Goal: Task Accomplishment & Management: Manage account settings

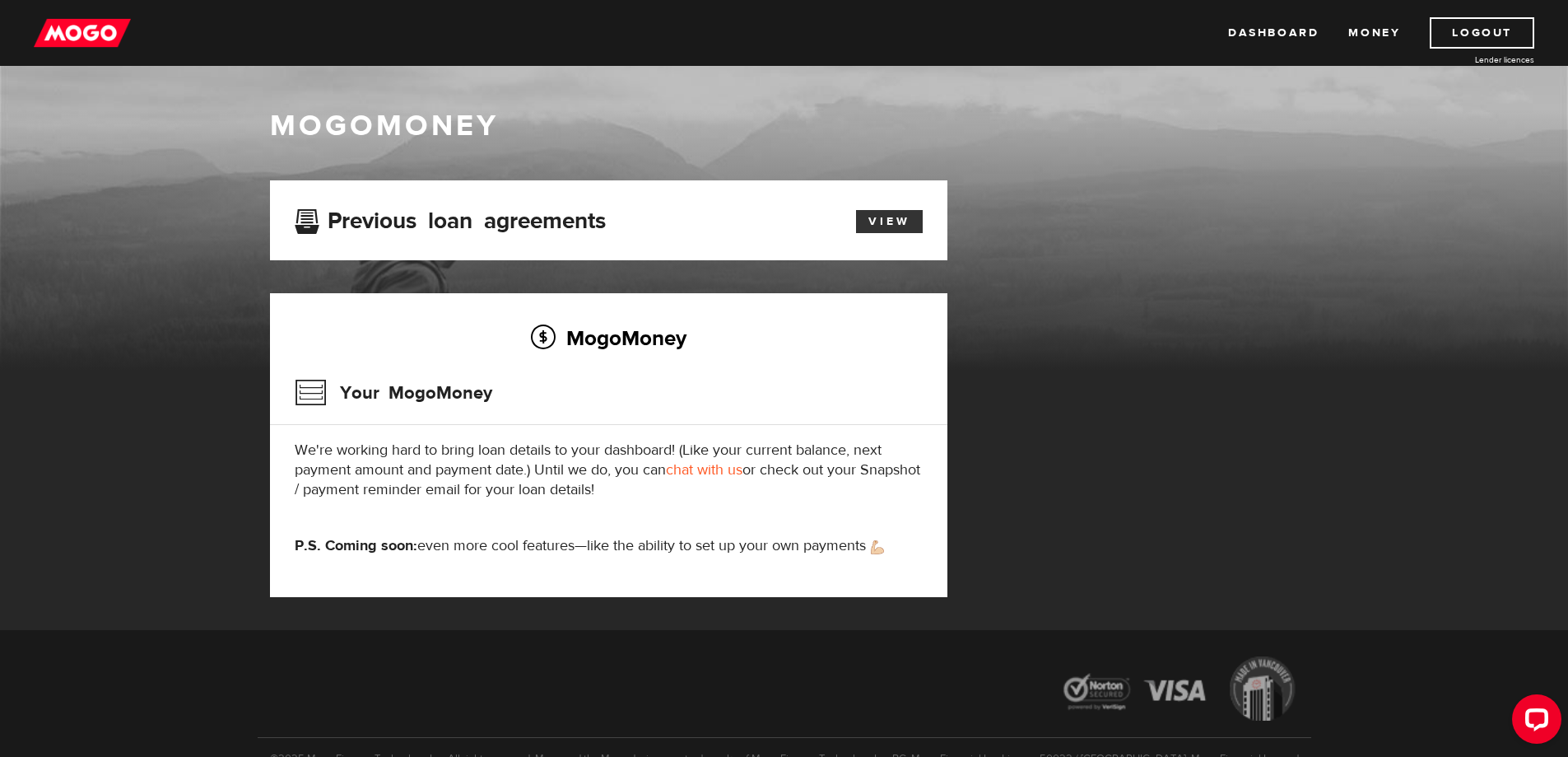
click at [890, 218] on link "View" at bounding box center [889, 222] width 67 height 23
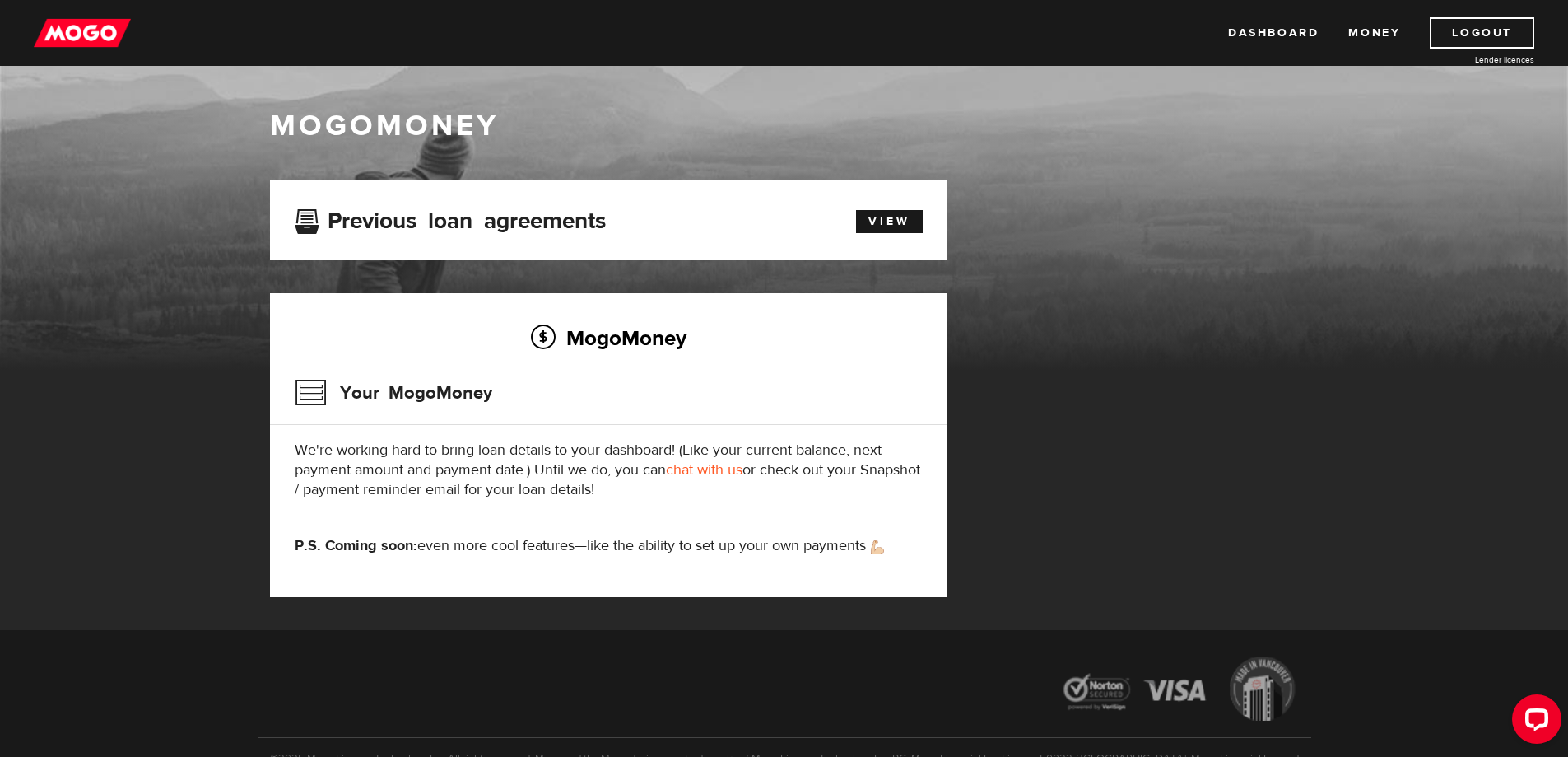
scroll to position [83, 0]
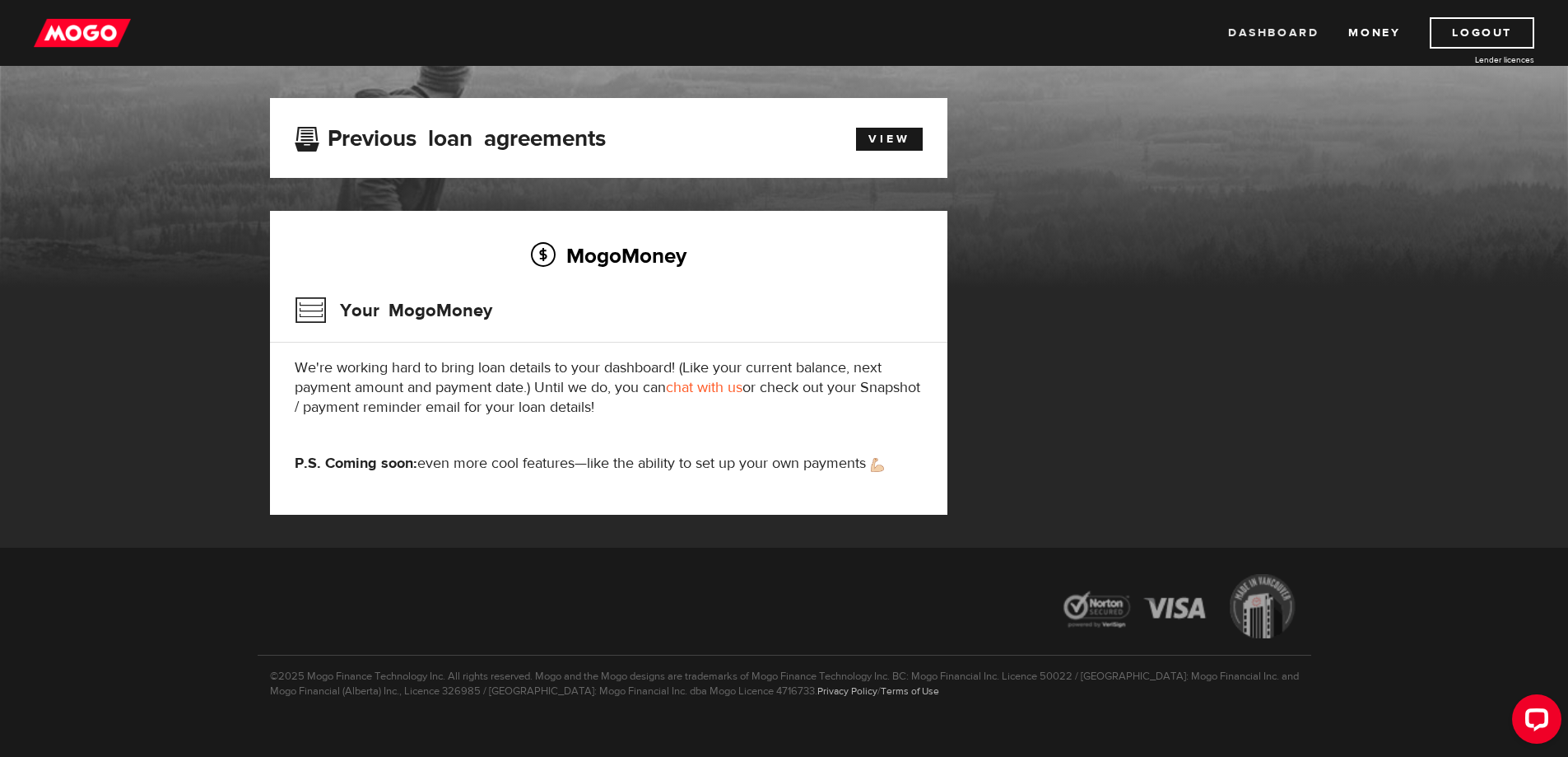
click at [1261, 31] on link "Dashboard" at bounding box center [1273, 33] width 91 height 32
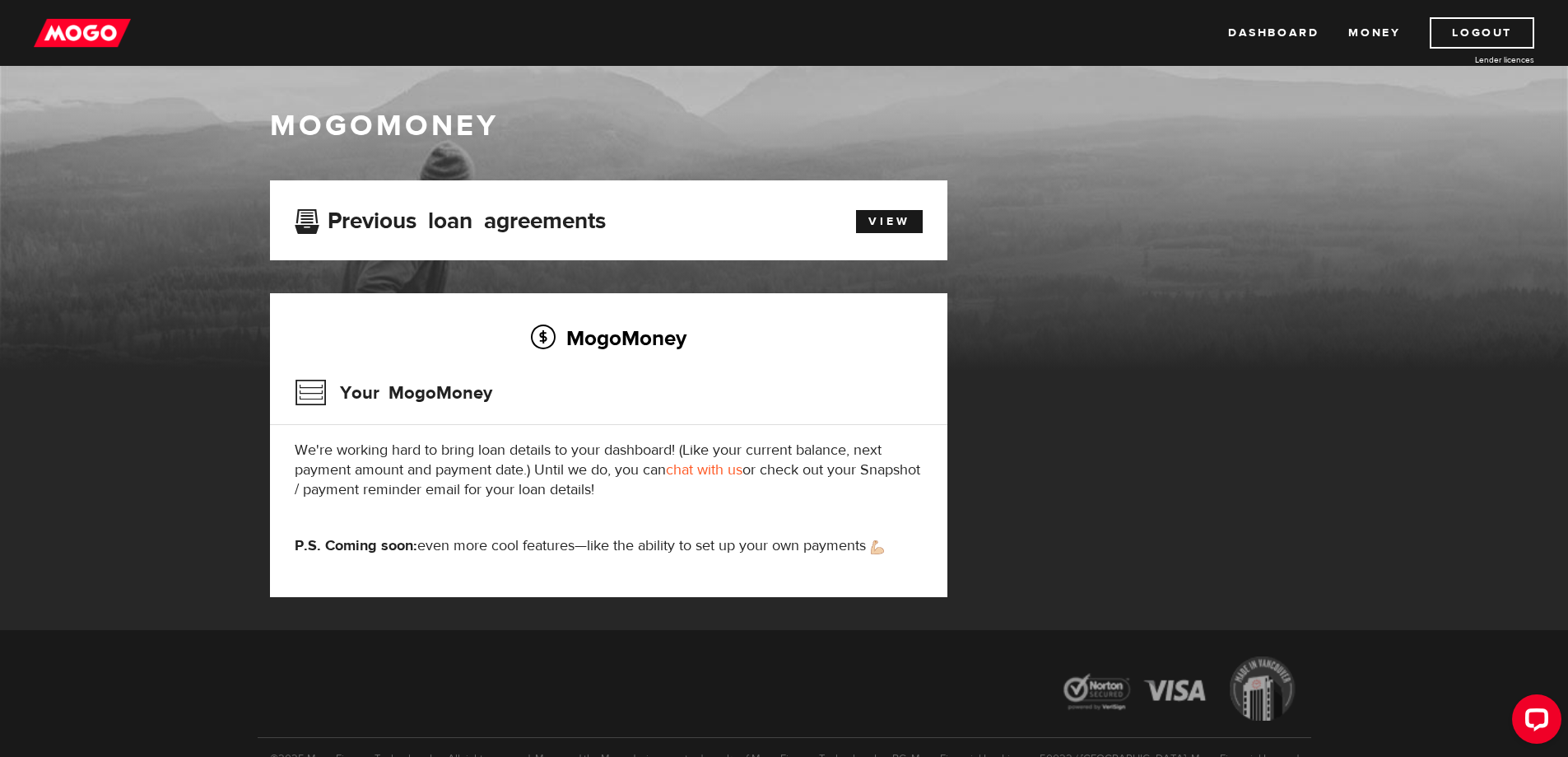
scroll to position [83, 0]
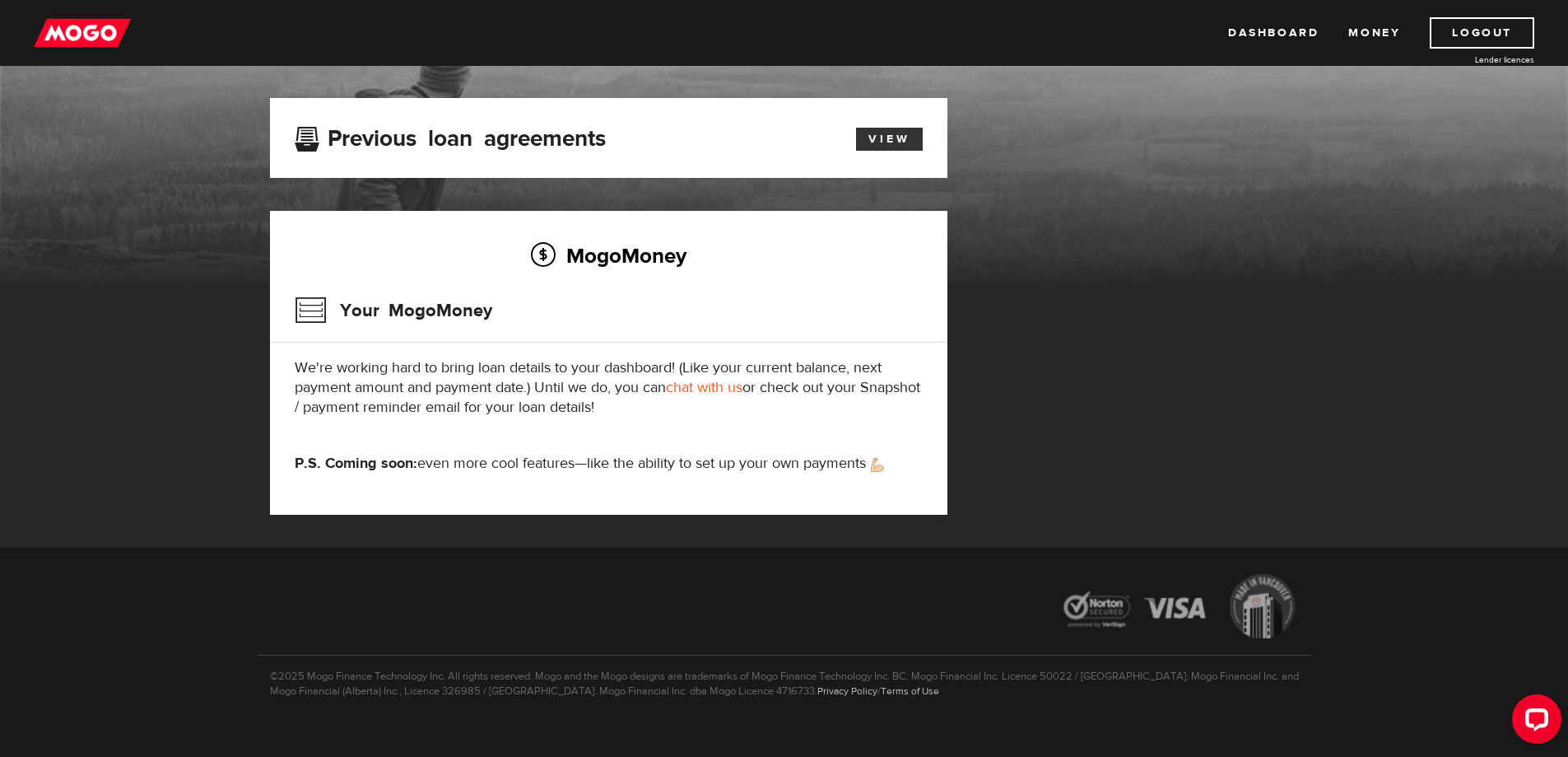
click at [895, 133] on link "View" at bounding box center [889, 139] width 67 height 23
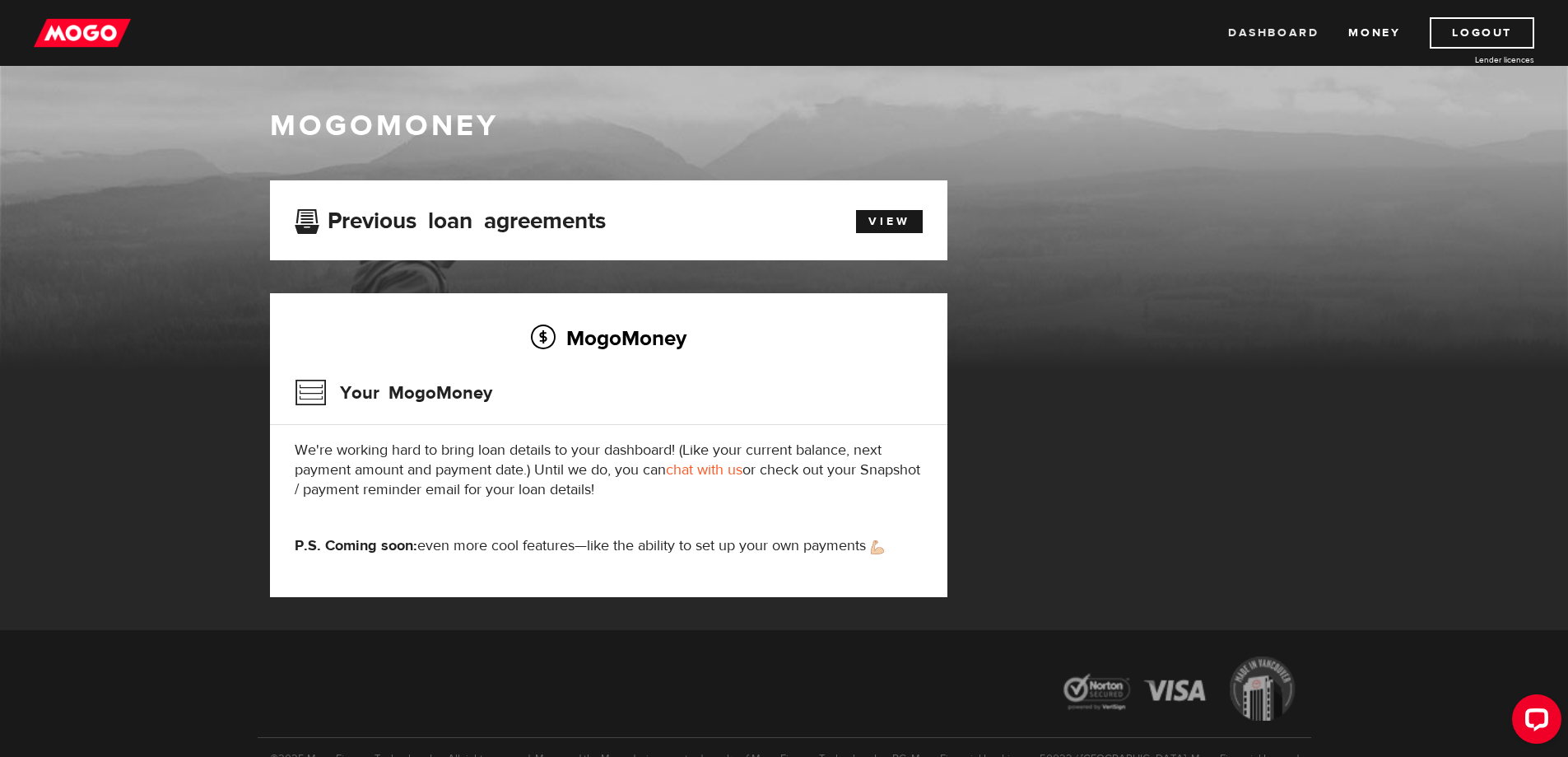
click at [1252, 25] on link "Dashboard" at bounding box center [1273, 33] width 91 height 32
click at [352, 391] on h3 "Your MogoMoney" at bounding box center [393, 392] width 198 height 43
click at [315, 397] on h3 "Your MogoMoney" at bounding box center [393, 392] width 198 height 43
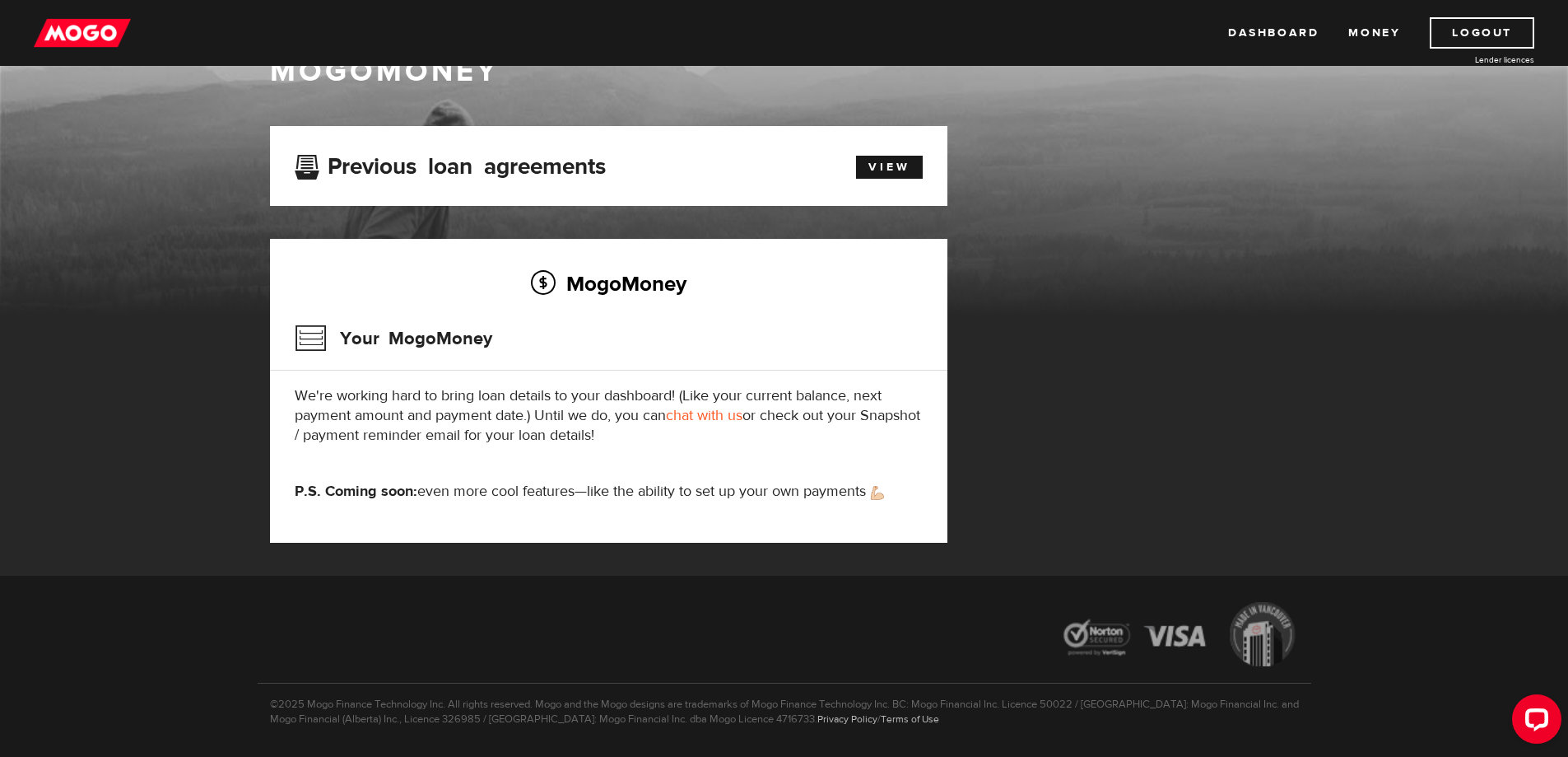
scroll to position [83, 0]
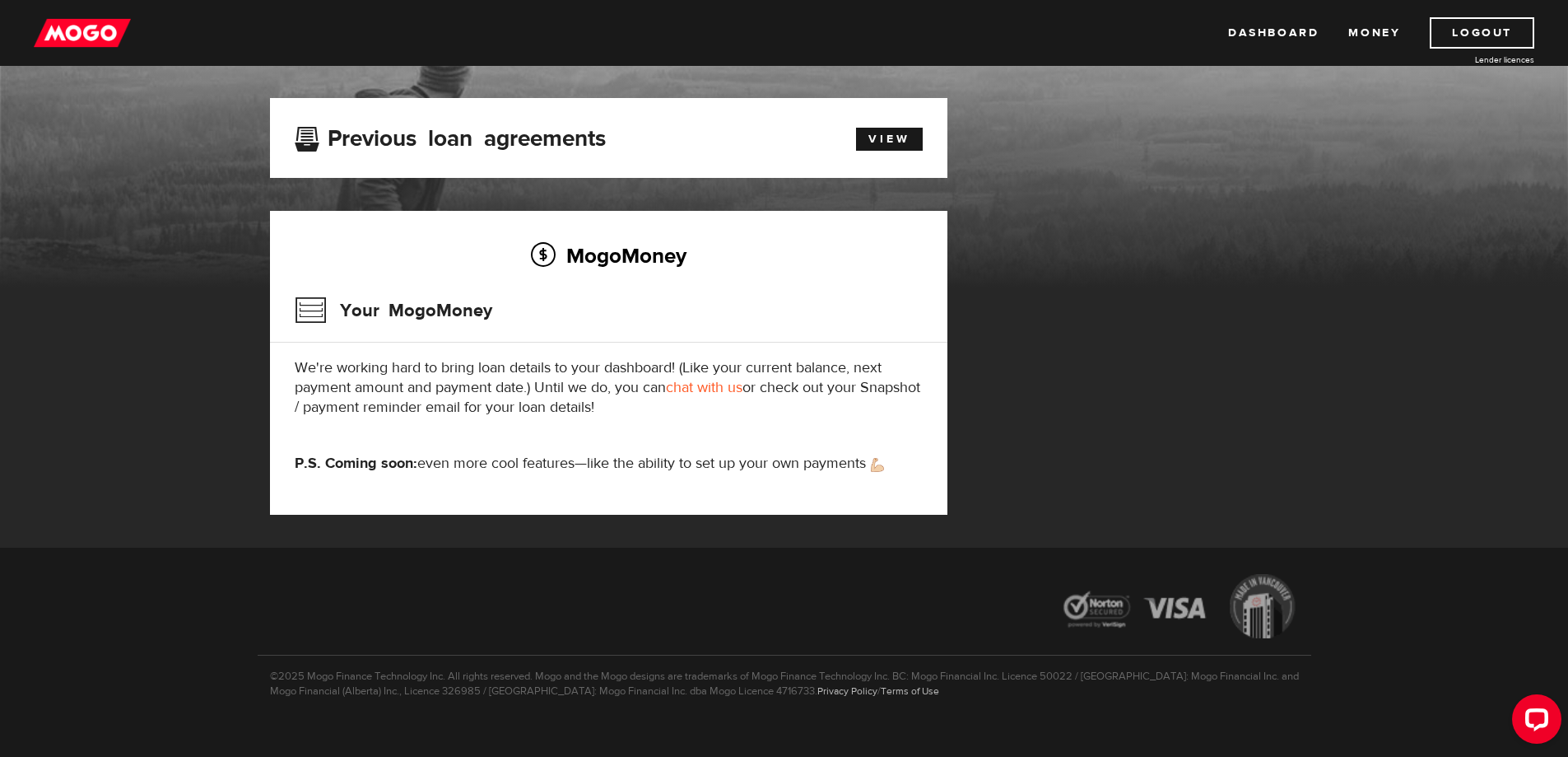
click at [614, 258] on h2 "MogoMoney" at bounding box center [608, 255] width 628 height 34
click at [438, 308] on h3 "Your MogoMoney" at bounding box center [393, 310] width 198 height 43
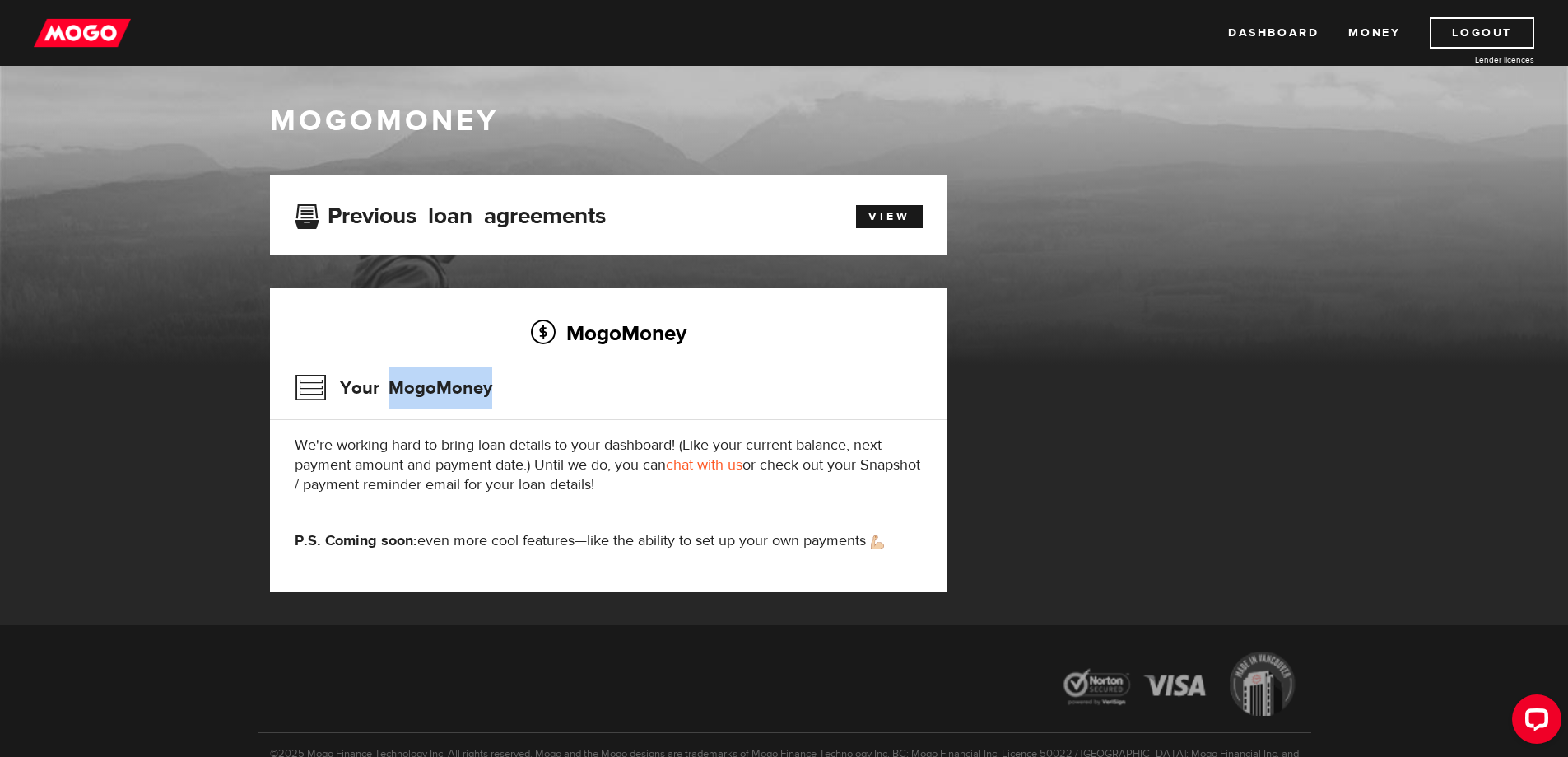
scroll to position [0, 0]
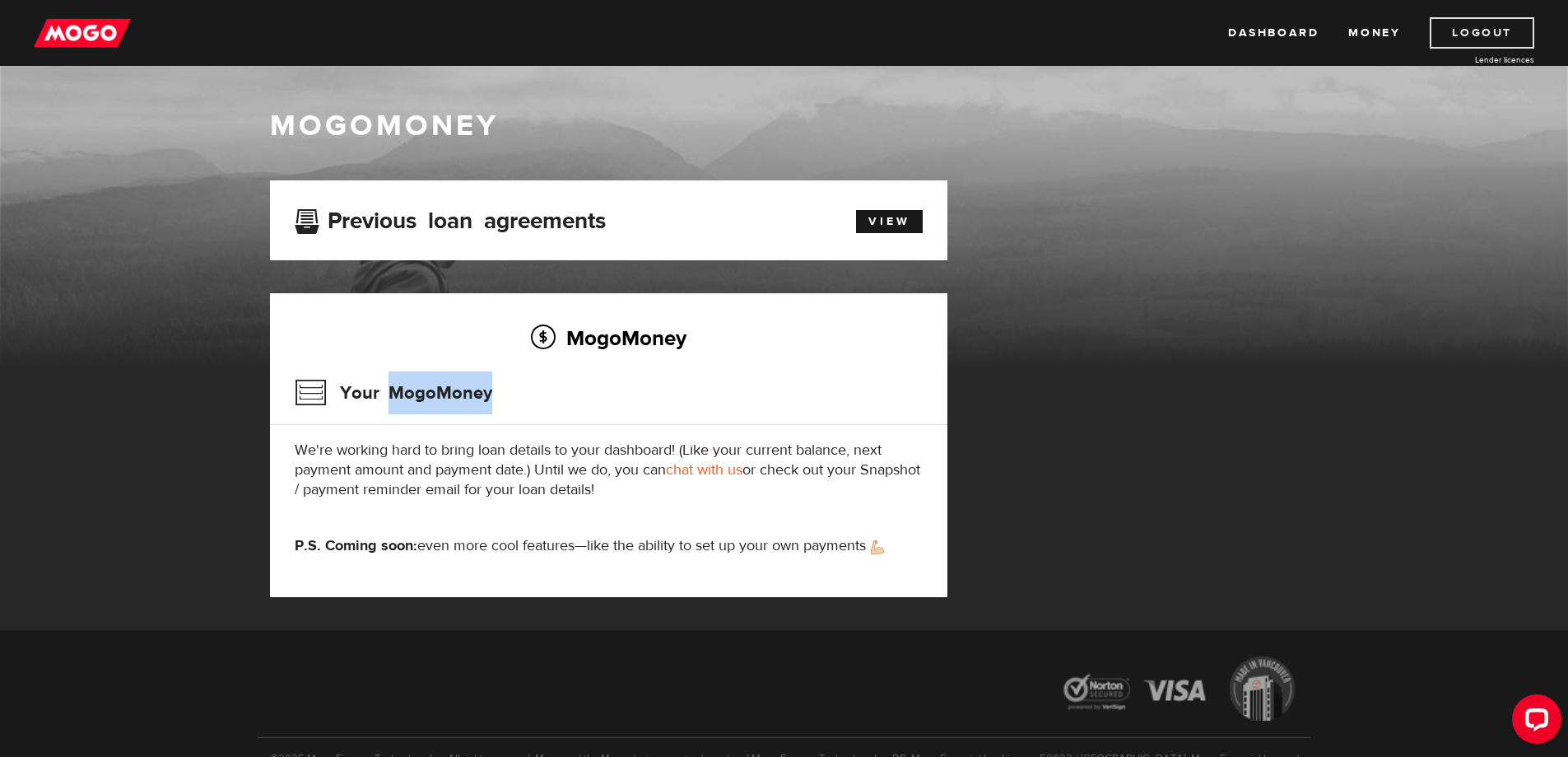
click at [1455, 32] on link "Logout" at bounding box center [1481, 33] width 105 height 32
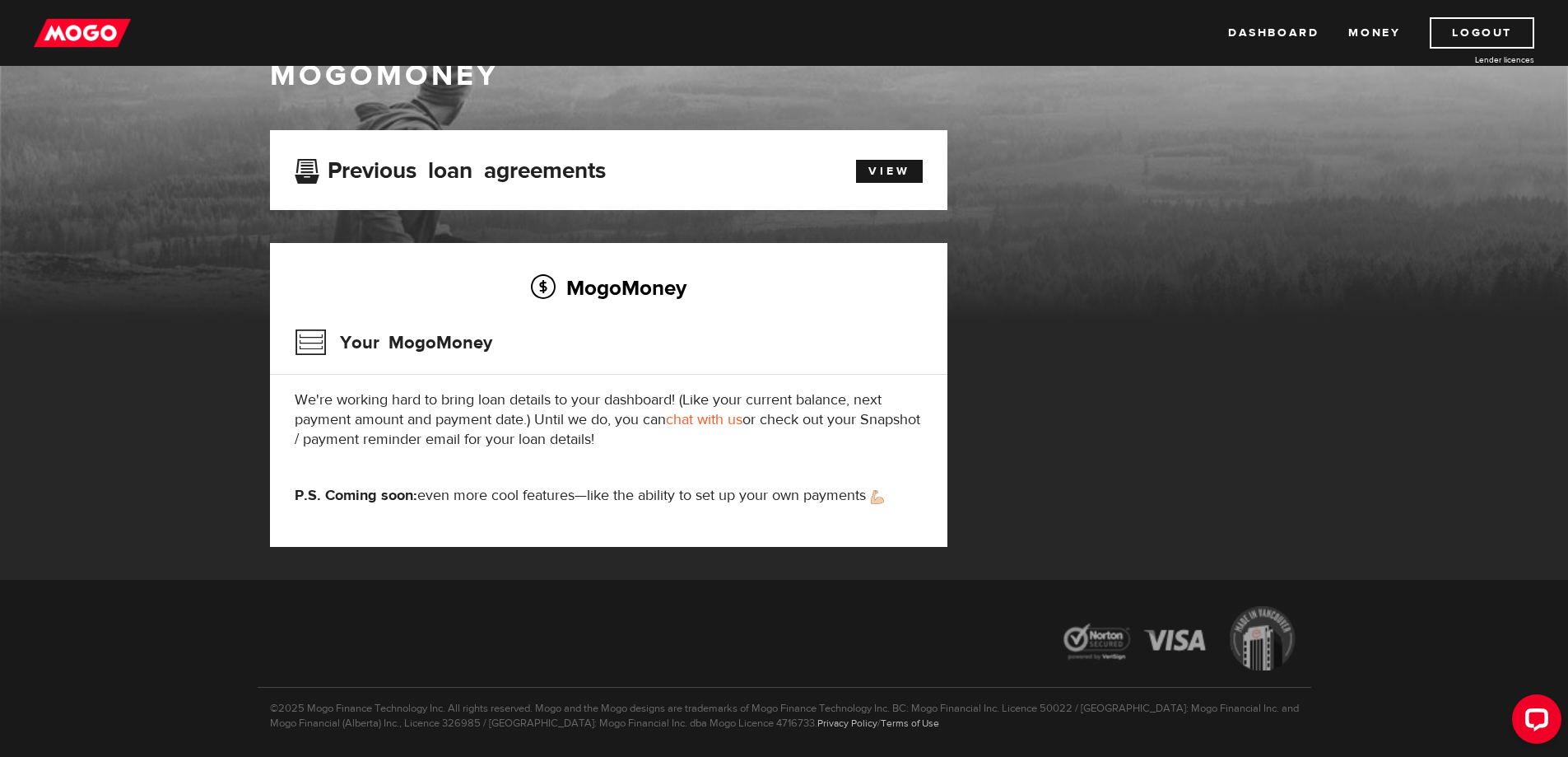
scroll to position [21, 0]
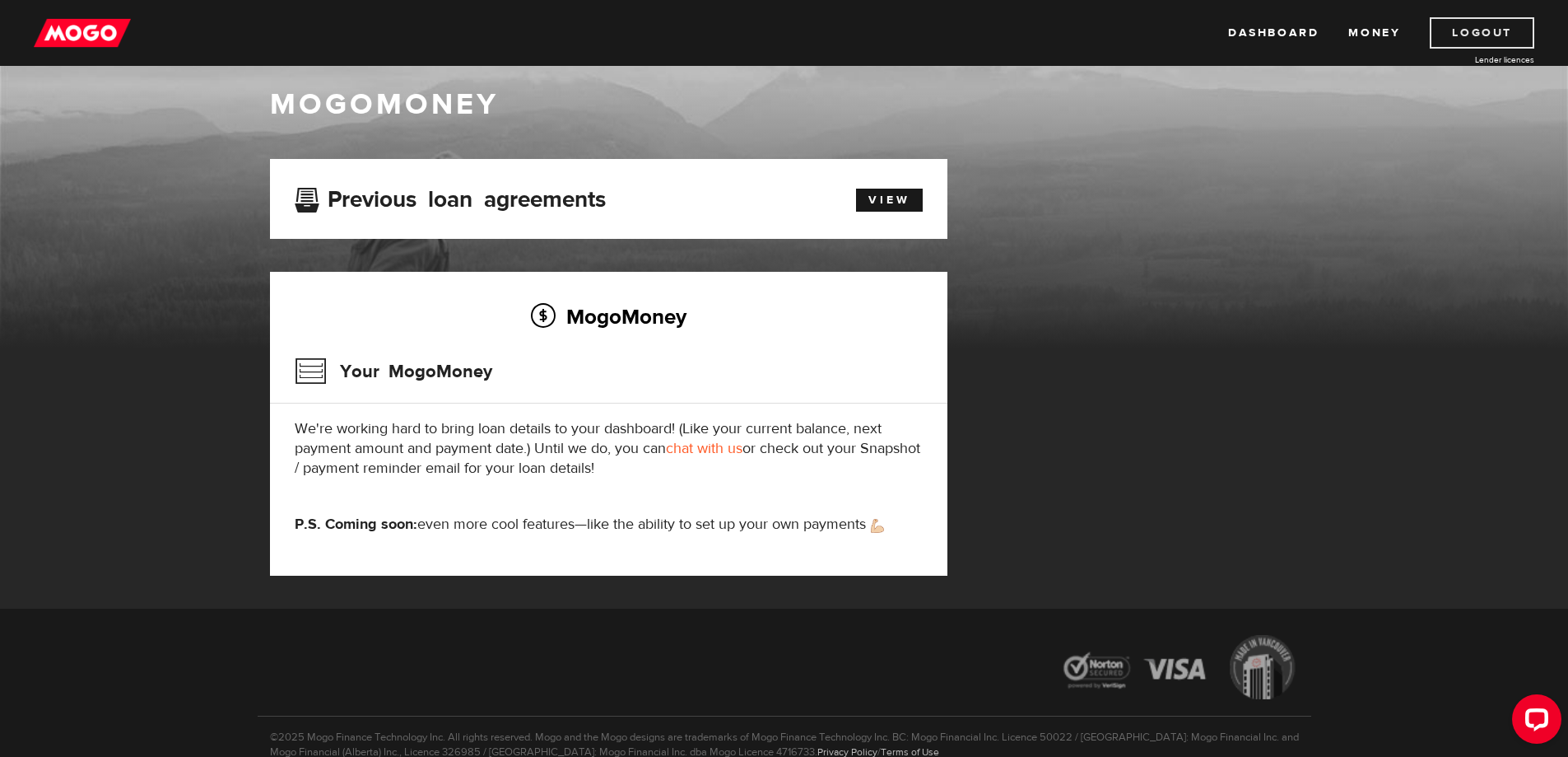
click at [1511, 40] on link "Logout" at bounding box center [1481, 33] width 105 height 32
